Goal: Transaction & Acquisition: Purchase product/service

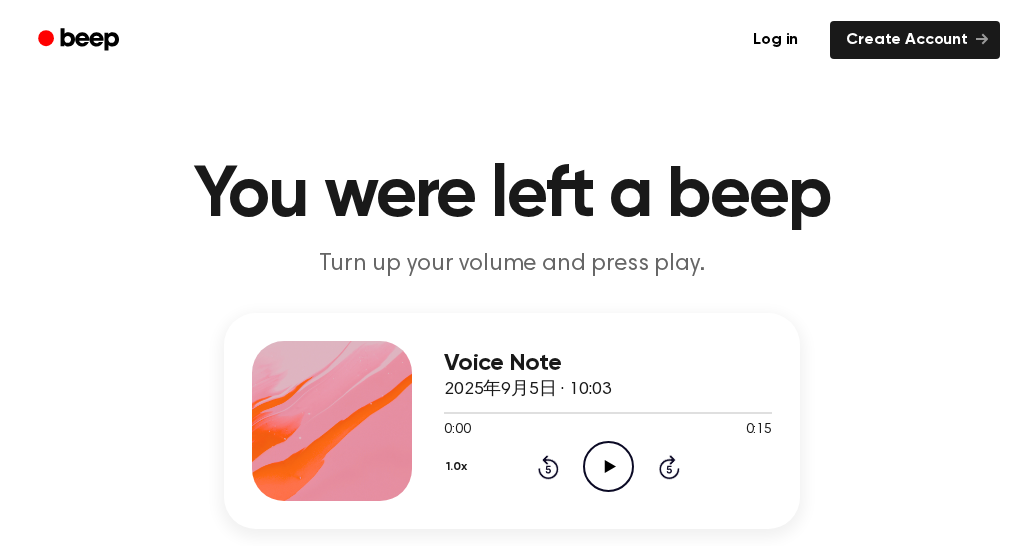
scroll to position [188, 0]
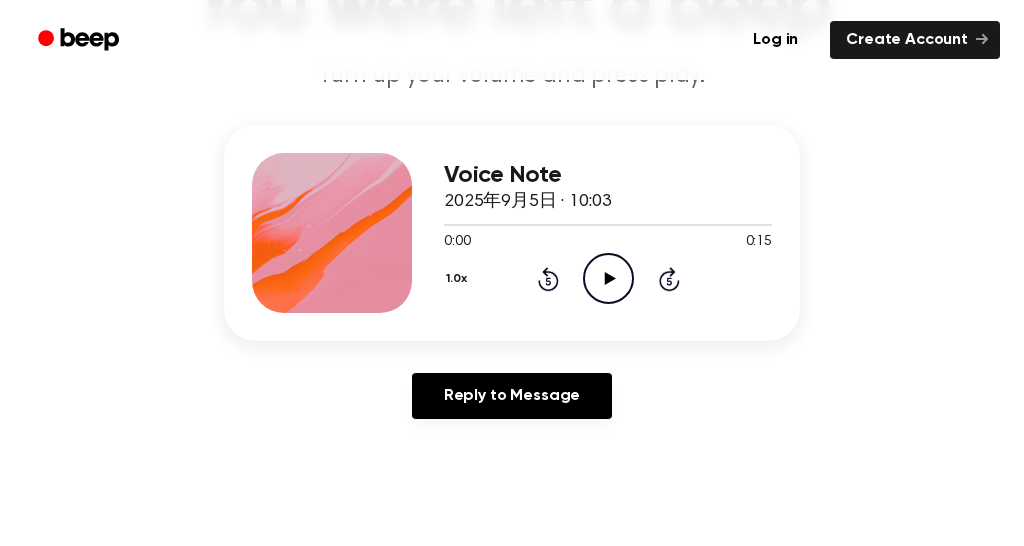
click at [630, 304] on icon "Play Audio" at bounding box center [608, 278] width 51 height 51
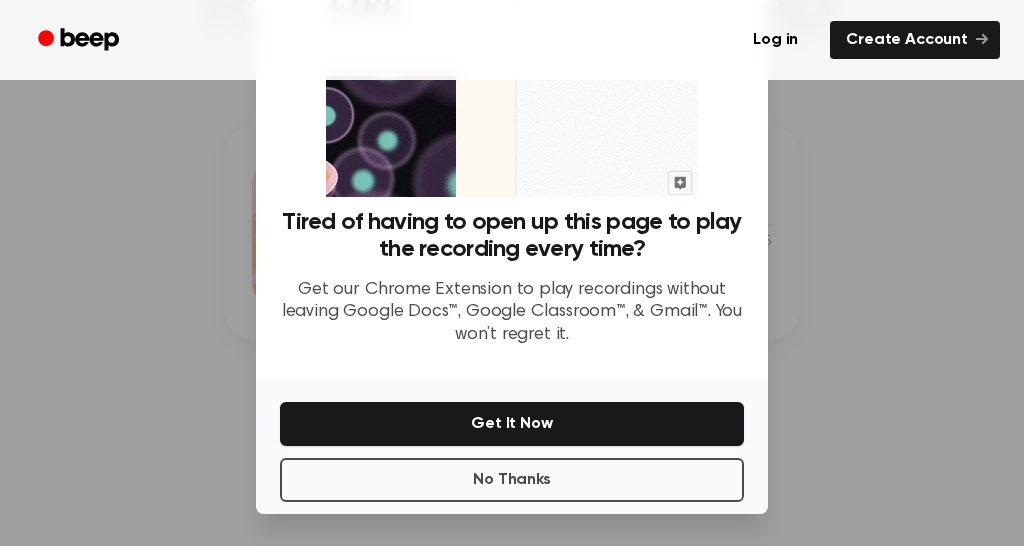
scroll to position [319, 0]
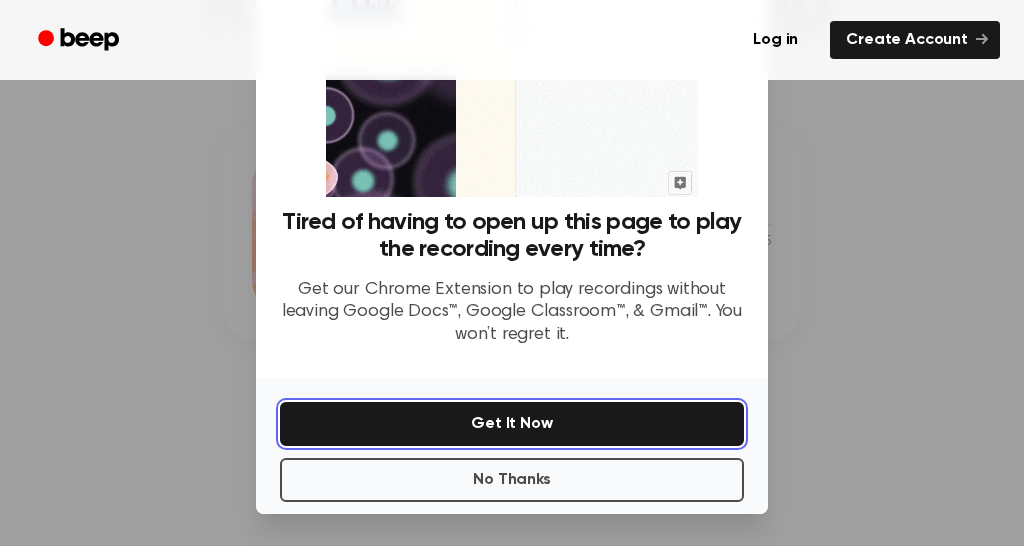
click at [546, 439] on button "Get It Now" at bounding box center [512, 424] width 464 height 44
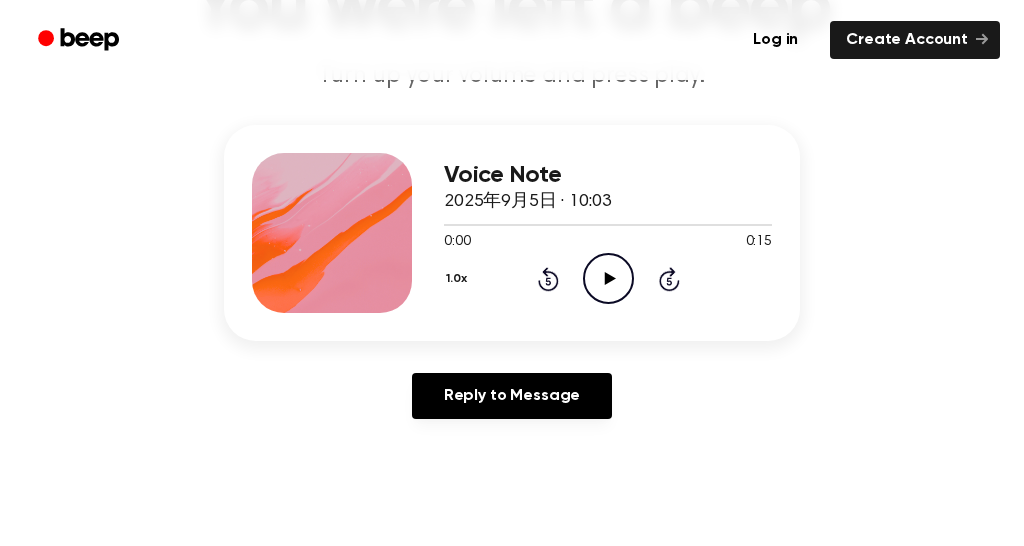
click at [634, 304] on icon "Play Audio" at bounding box center [608, 278] width 51 height 51
click at [949, 408] on div "Voice Note 2025年9月5日 · 10:03 0:04 0:15 Your browser does not support the [objec…" at bounding box center [512, 280] width 976 height 310
click at [634, 304] on icon "Play Audio" at bounding box center [608, 278] width 51 height 51
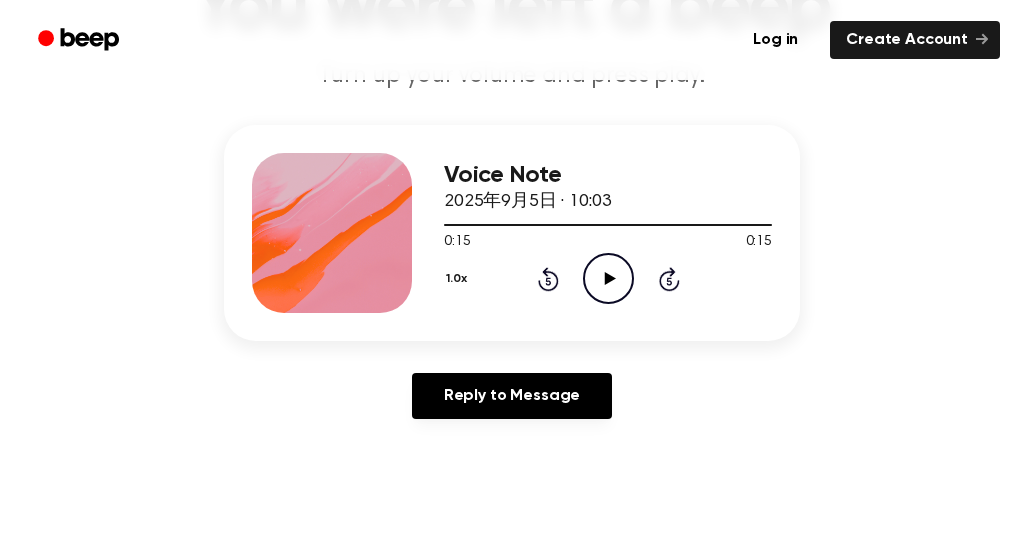
click at [634, 304] on icon "Play Audio" at bounding box center [608, 278] width 51 height 51
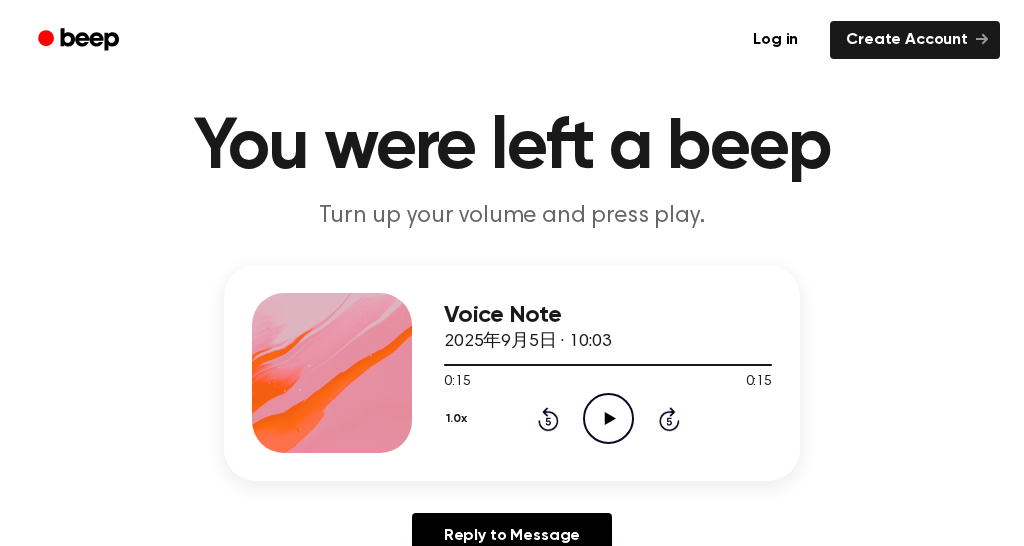
scroll to position [0, 0]
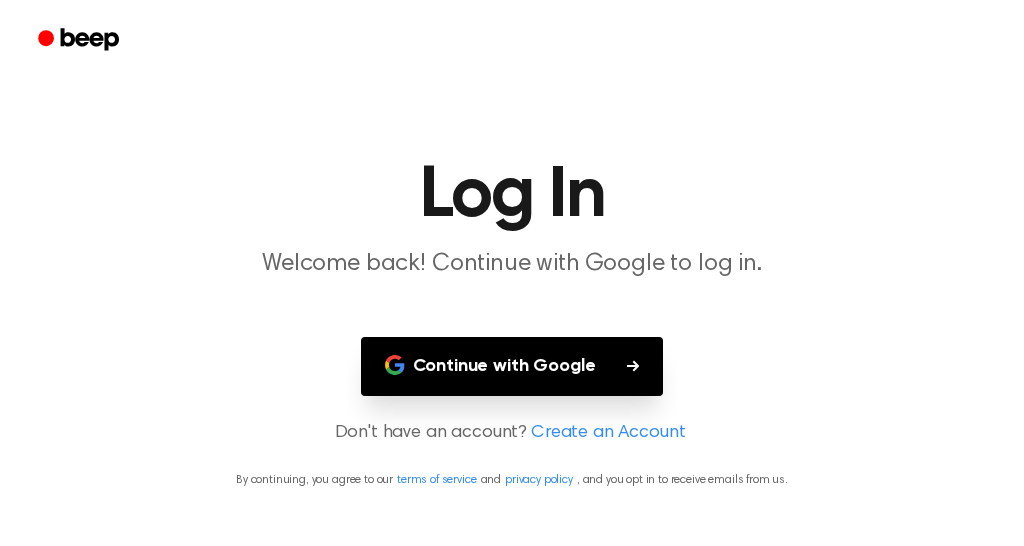
scroll to position [84, 0]
